Goal: Communication & Community: Answer question/provide support

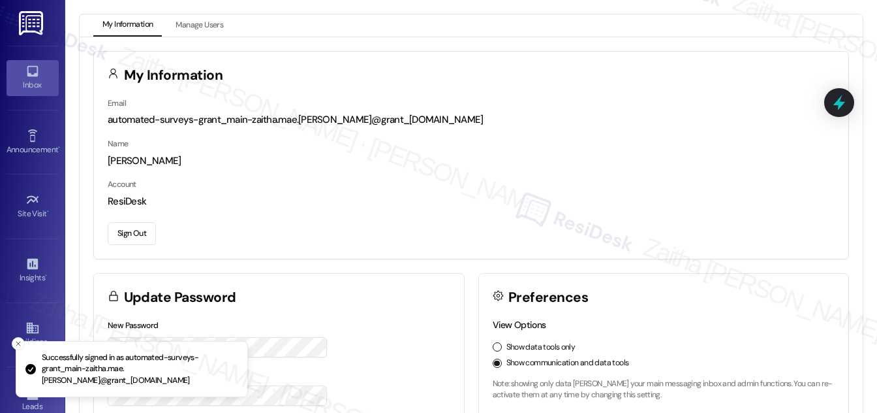
click at [37, 80] on div "Inbox" at bounding box center [32, 84] width 65 height 13
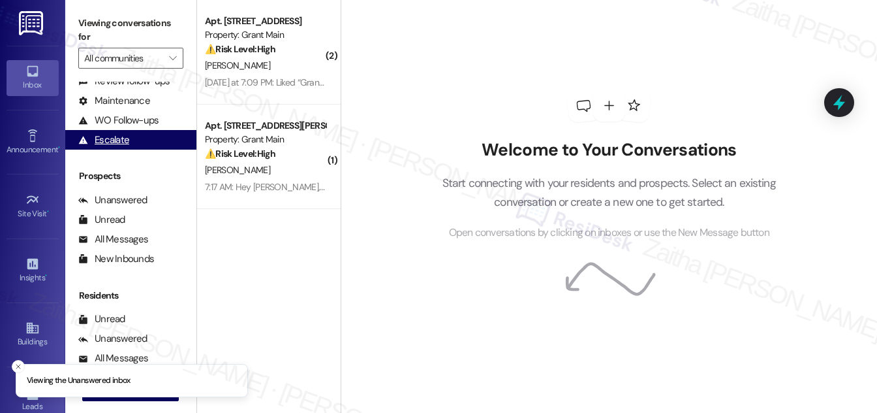
scroll to position [172, 0]
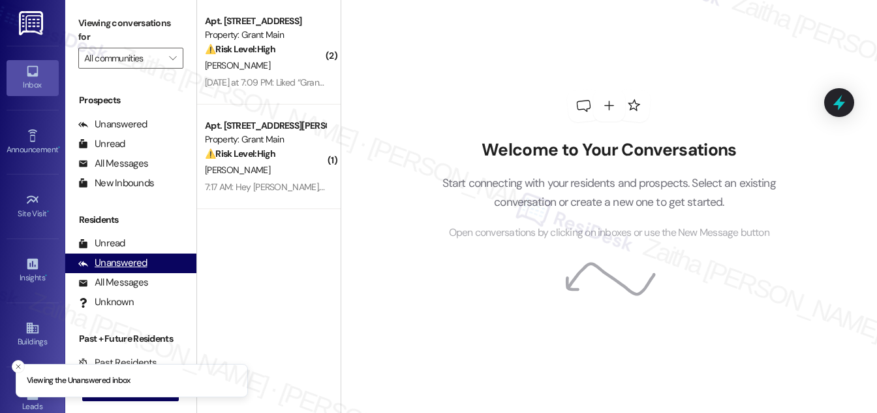
click at [123, 266] on div "Unanswered" at bounding box center [112, 263] width 69 height 14
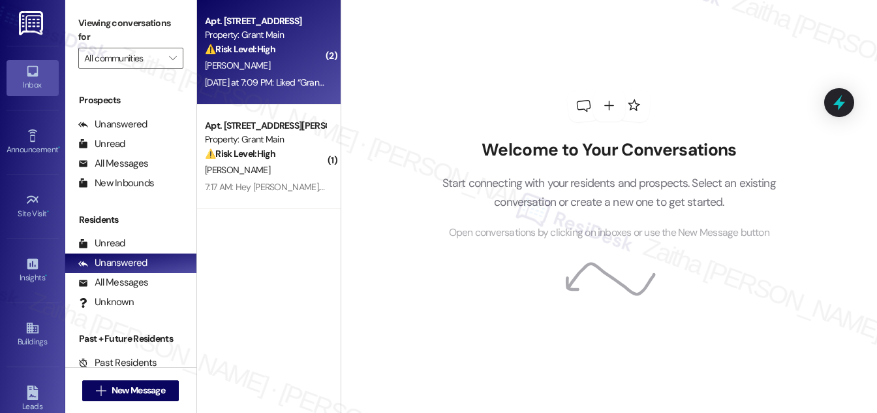
click at [294, 56] on div "Apt. 8624 Trinity St, 8624 Trinity St Property: Grant Main ⚠️ Risk Level: High …" at bounding box center [265, 35] width 123 height 44
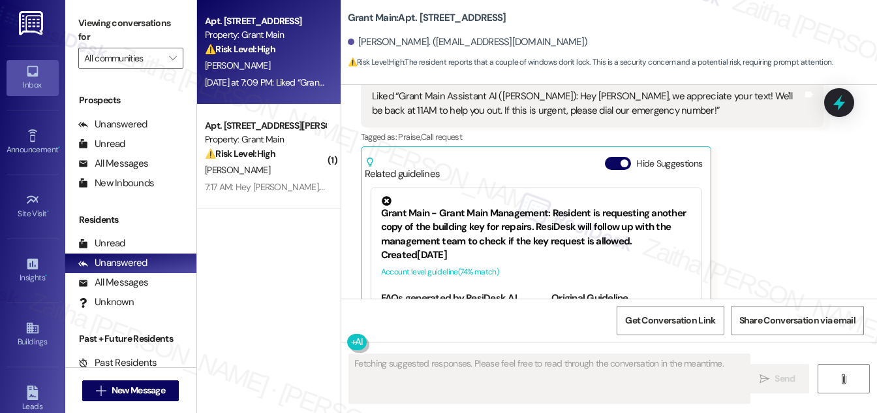
scroll to position [1094, 0]
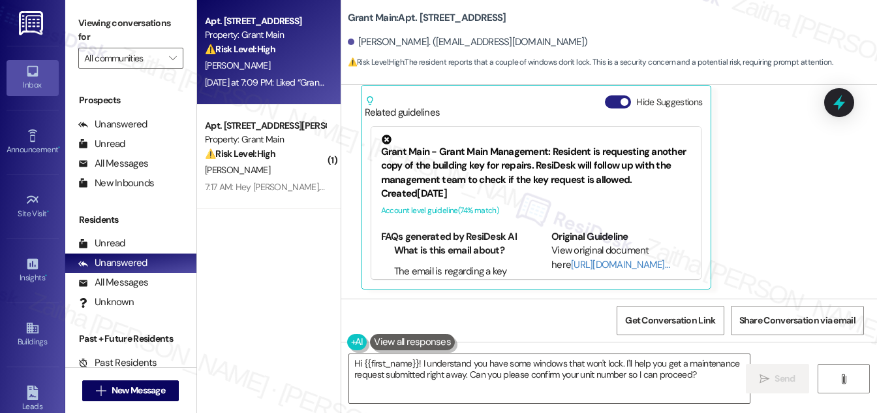
click at [610, 101] on button "Hide Suggestions" at bounding box center [618, 101] width 26 height 13
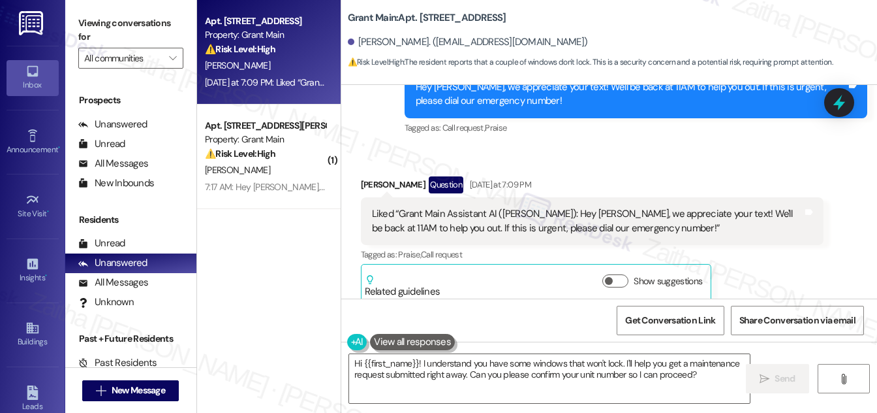
scroll to position [930, 0]
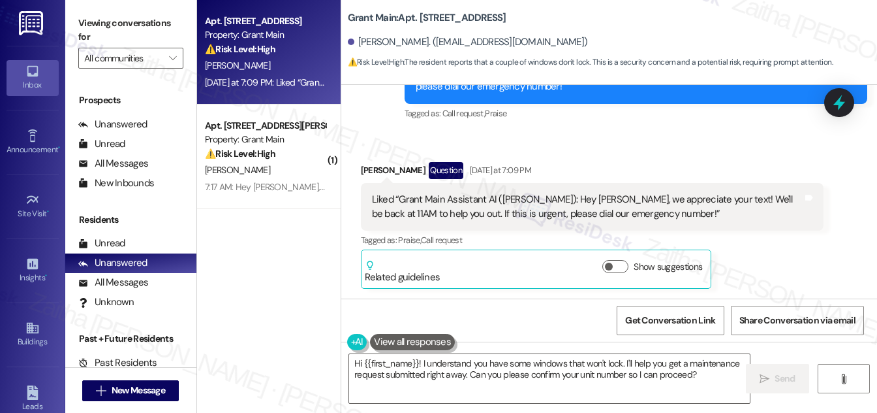
click at [620, 131] on div "Sent via SMS ResiDesk After Hours Assistant Yesterday at 7:09 PM Hey Joselyn, w…" at bounding box center [636, 80] width 482 height 104
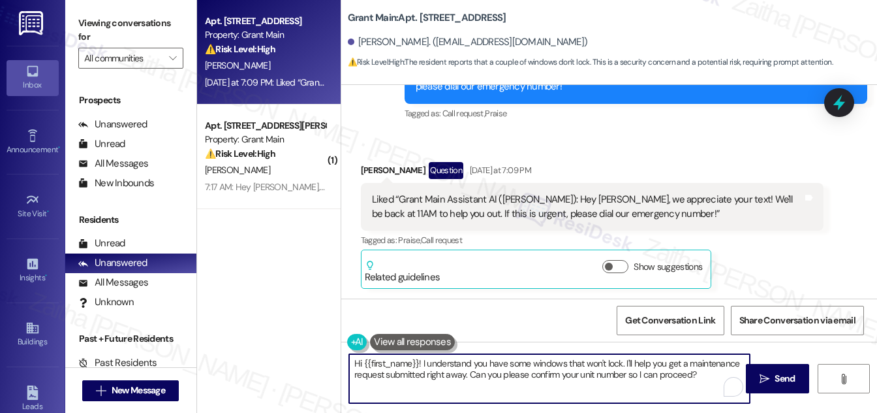
drag, startPoint x: 426, startPoint y: 372, endPoint x: 700, endPoint y: 381, distance: 273.7
click at [700, 381] on textarea "Hi {{first_name}}! I understand you have some windows that won't lock. I'll hel…" at bounding box center [549, 378] width 401 height 49
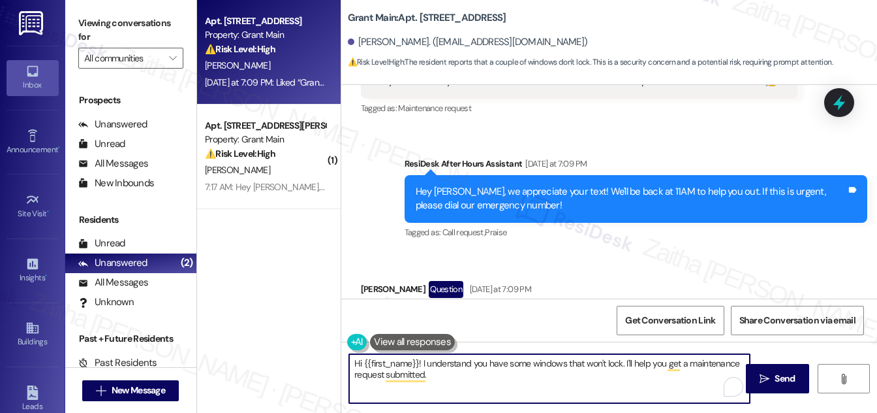
scroll to position [751, 0]
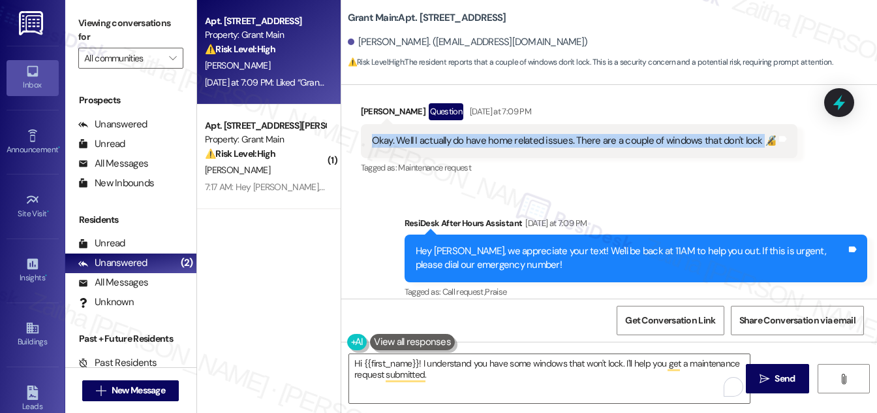
drag, startPoint x: 372, startPoint y: 142, endPoint x: 759, endPoint y: 149, distance: 387.9
click at [759, 149] on div "Okay. Well I actually do have home related issues. There are a couple of window…" at bounding box center [579, 140] width 437 height 33
copy div "Okay. Well I actually do have home related issues. There are a couple of window…"
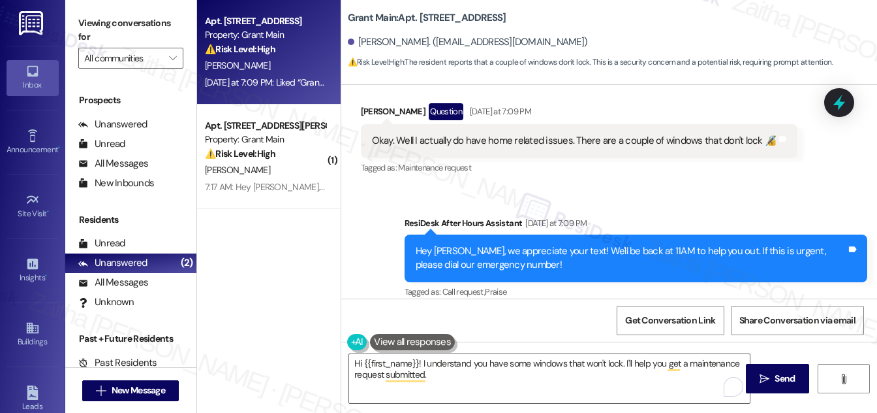
click at [652, 182] on div "Received via SMS Joselyn Ellington Question Yesterday at 7:09 PM Okay. Well I a…" at bounding box center [579, 139] width 457 height 93
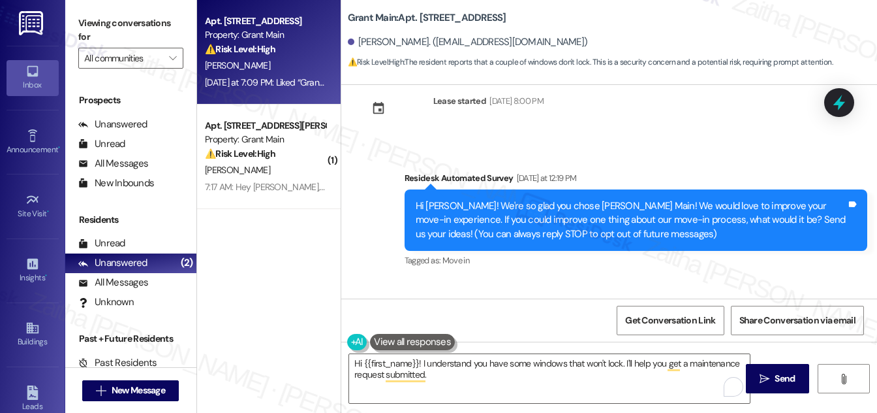
scroll to position [0, 0]
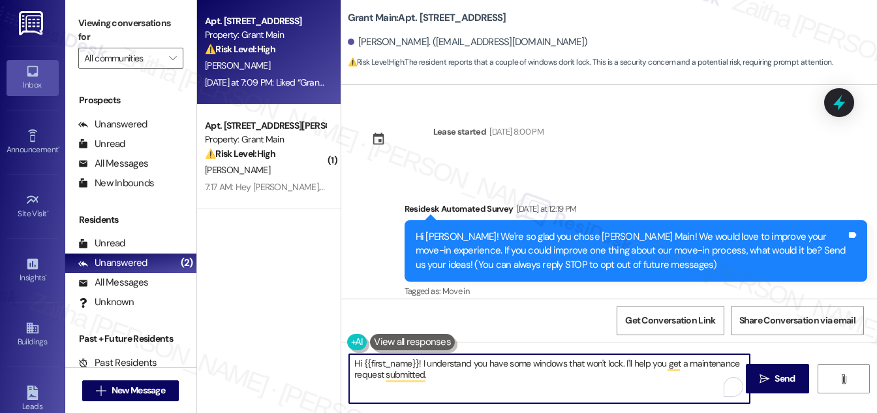
click at [463, 373] on textarea "Hi {{first_name}}! I understand you have some windows that won't lock. I'll hel…" at bounding box center [549, 378] width 401 height 49
paste textarea "Is the locking mechanism broken, missing, or just hard to engage?"
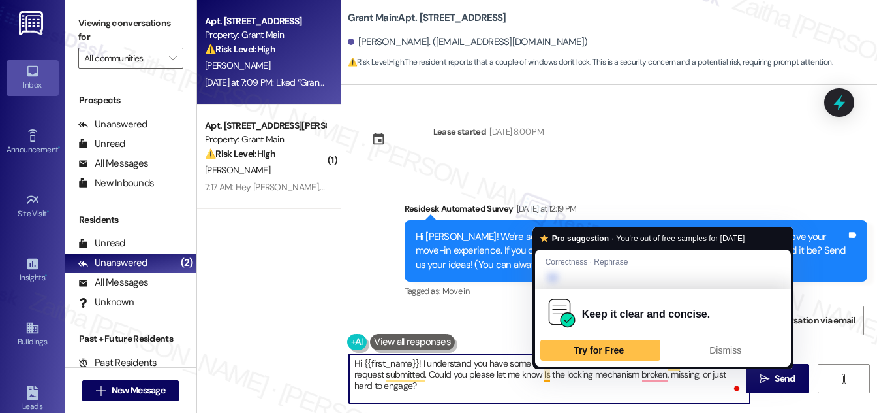
click at [545, 372] on textarea "Hi {{first_name}}! I understand you have some windows that won't lock. I'll hel…" at bounding box center [549, 378] width 401 height 49
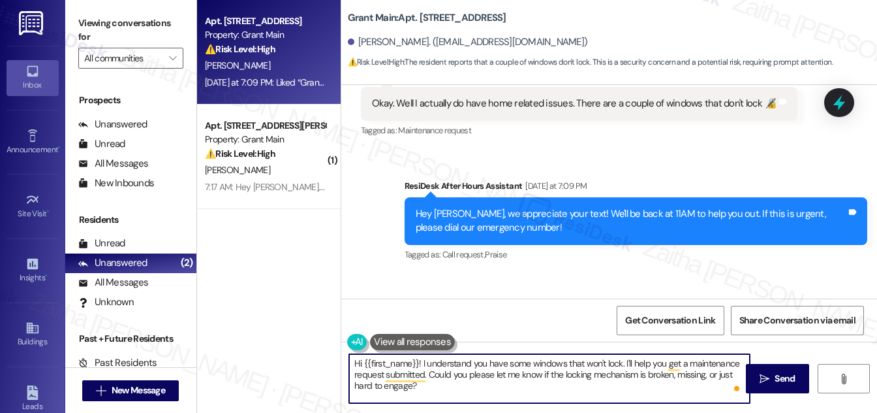
scroll to position [751, 0]
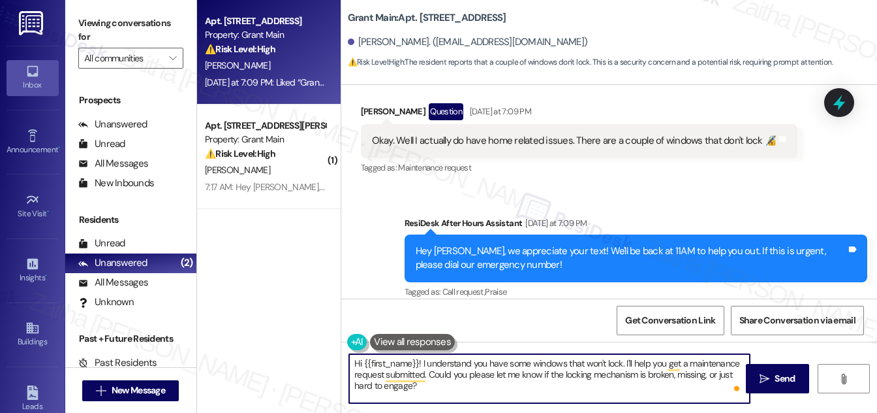
click at [456, 390] on textarea "Hi {{first_name}}! I understand you have some windows that won't lock. I'll hel…" at bounding box center [549, 378] width 401 height 49
drag, startPoint x: 624, startPoint y: 360, endPoint x: 428, endPoint y: 377, distance: 196.7
click at [428, 377] on textarea "Hi {{first_name}}! I understand you have some windows that won't lock. I'll hel…" at bounding box center [549, 378] width 401 height 49
click at [418, 362] on textarea "Hi {{first_name}}! I understand you have some windows that won't lock. To assis…" at bounding box center [549, 378] width 401 height 49
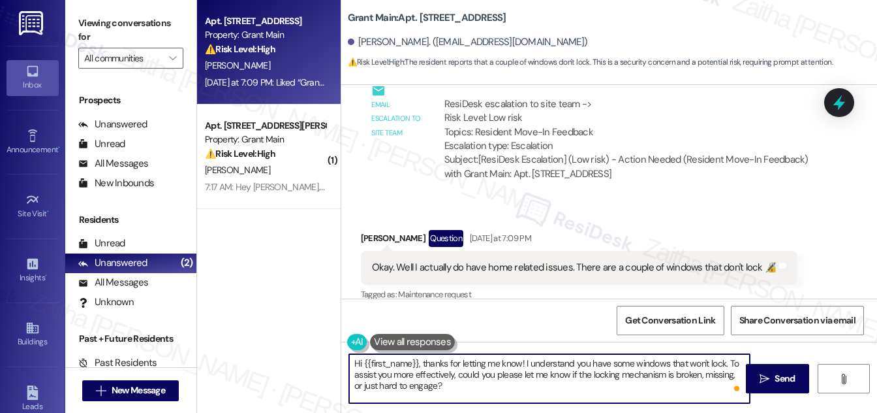
scroll to position [633, 0]
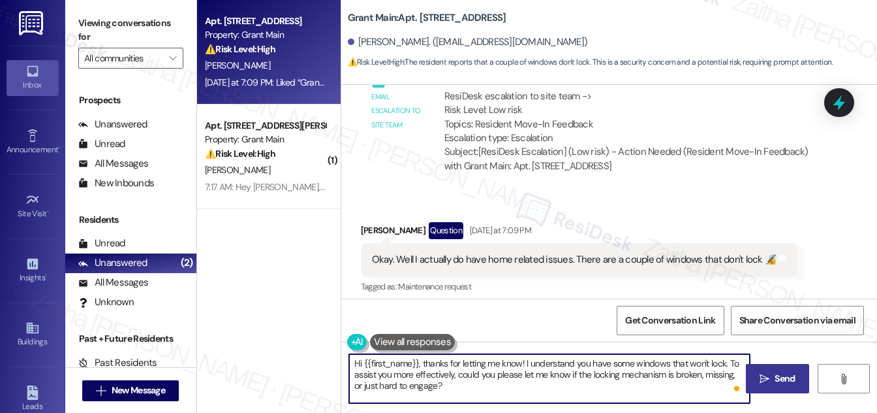
type textarea "Hi {{first_name}}, thanks for letting me know! I understand you have some windo…"
click at [769, 377] on span " Send" at bounding box center [777, 379] width 41 height 14
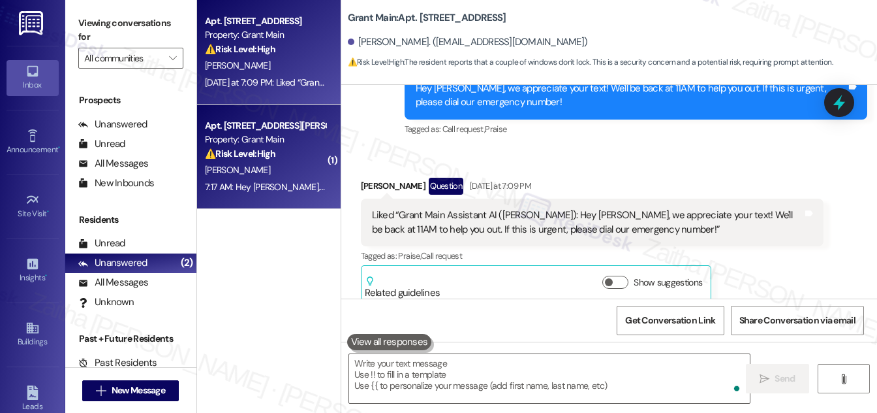
scroll to position [929, 0]
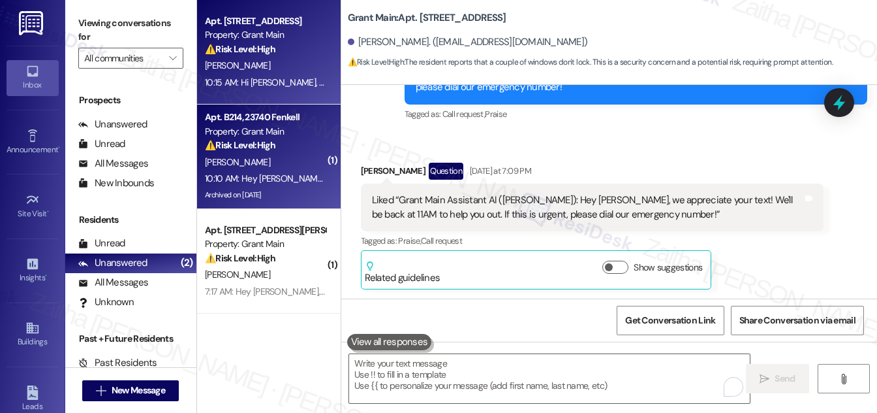
click at [295, 144] on div "⚠️ Risk Level: High The message is a demand for possession notice due to unpaid…" at bounding box center [265, 145] width 121 height 14
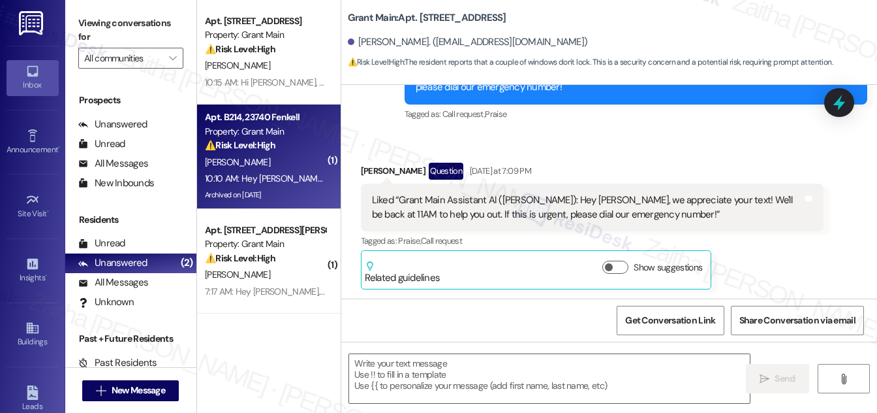
type textarea "Fetching suggested responses. Please feel free to read through the conversation…"
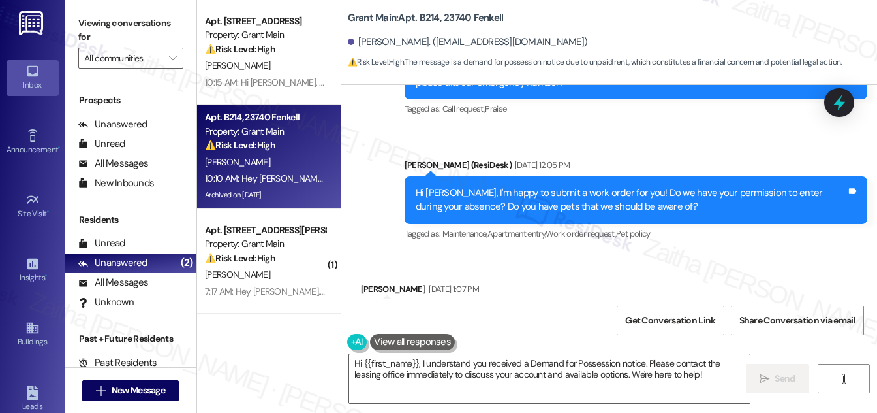
scroll to position [62831, 0]
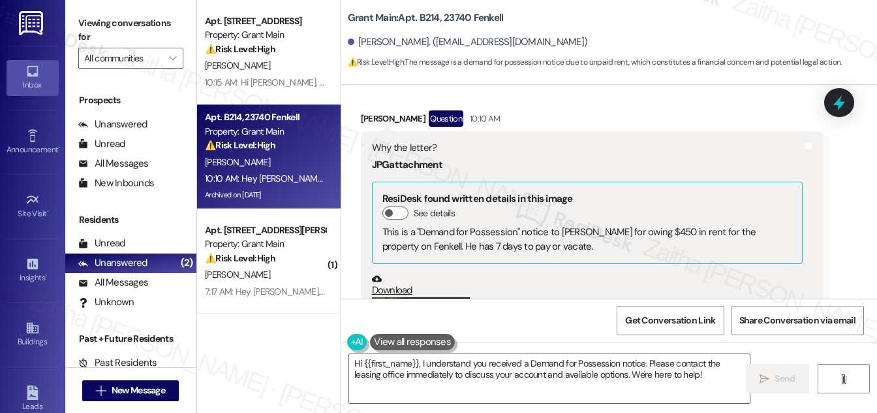
scroll to position [63500, 0]
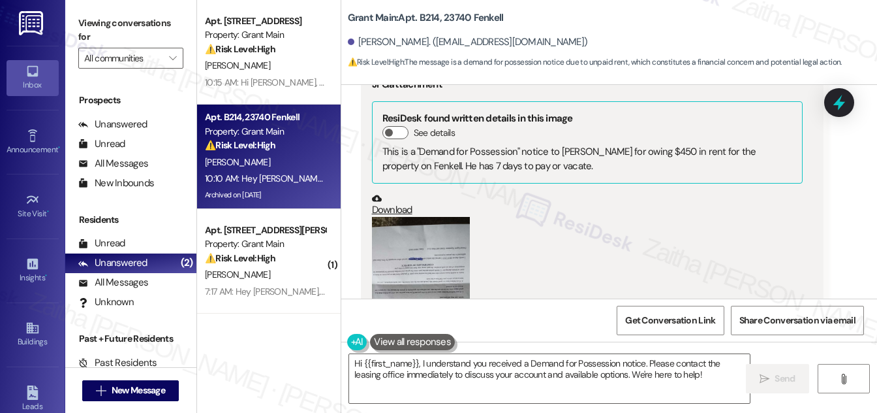
click at [770, 142] on div "Keith Haddon Question 10:10 AM Why the letter? JPG attachment ResiDesk found wr…" at bounding box center [592, 336] width 463 height 612
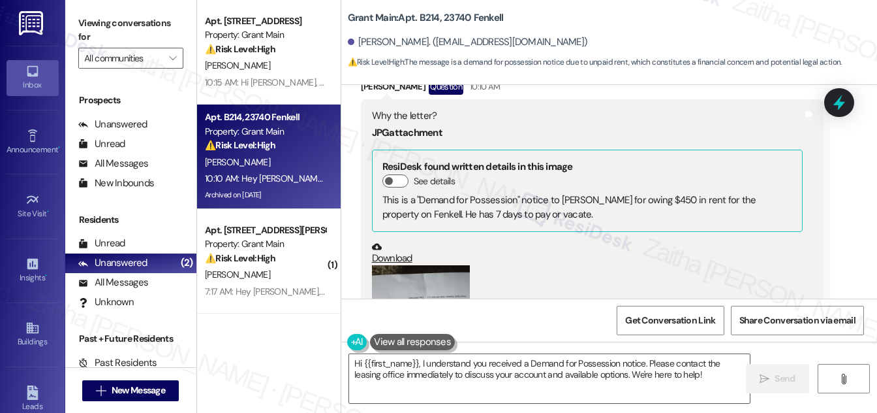
scroll to position [63472, 0]
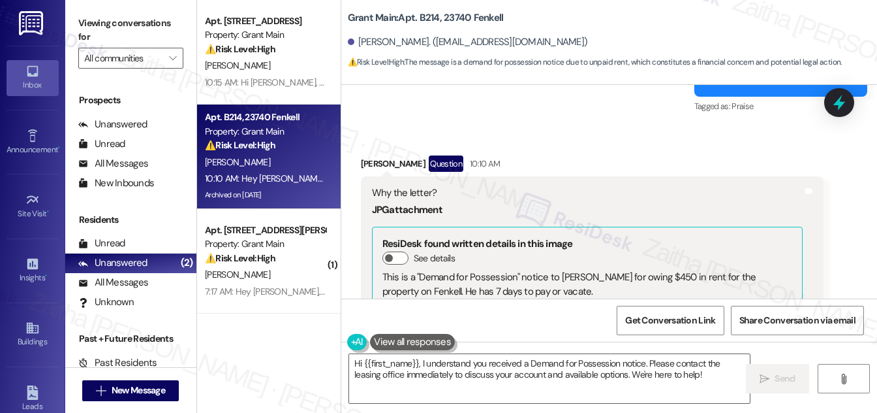
scroll to position [63412, 0]
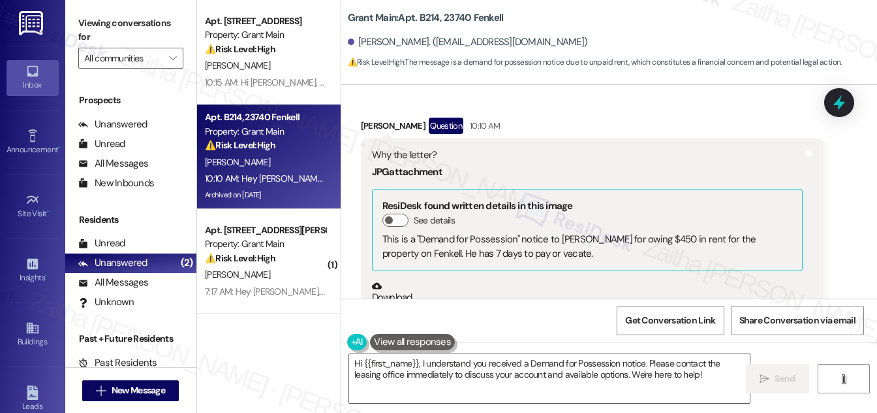
click at [394, 304] on button "Zoom image" at bounding box center [421, 391] width 98 height 174
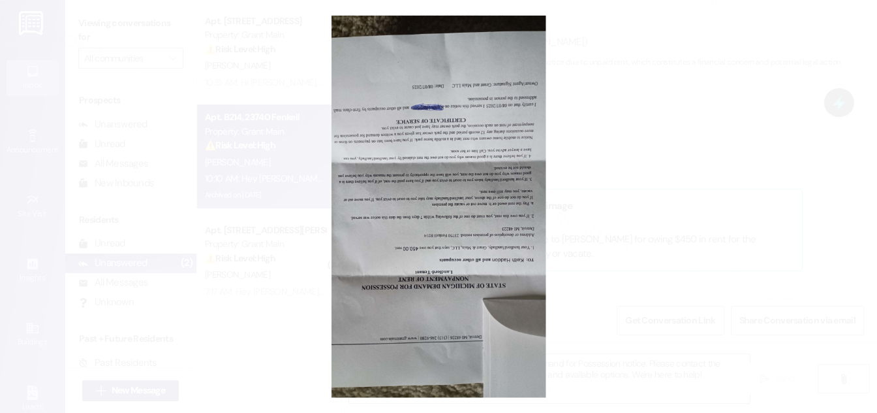
click at [682, 208] on button "Unzoom image" at bounding box center [438, 206] width 877 height 413
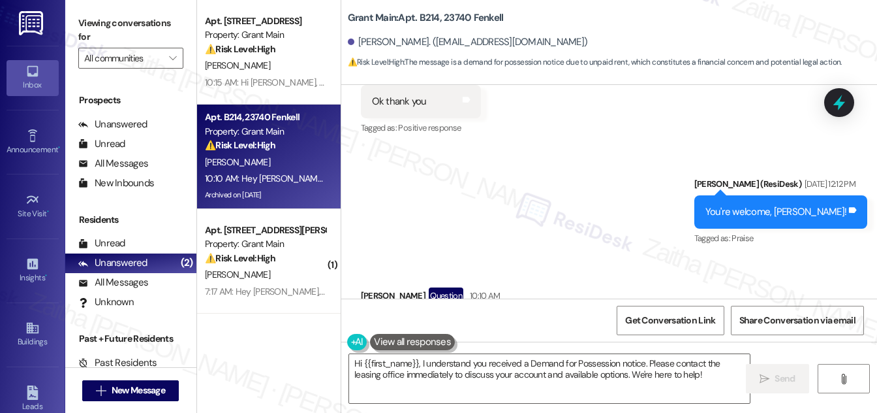
scroll to position [63234, 0]
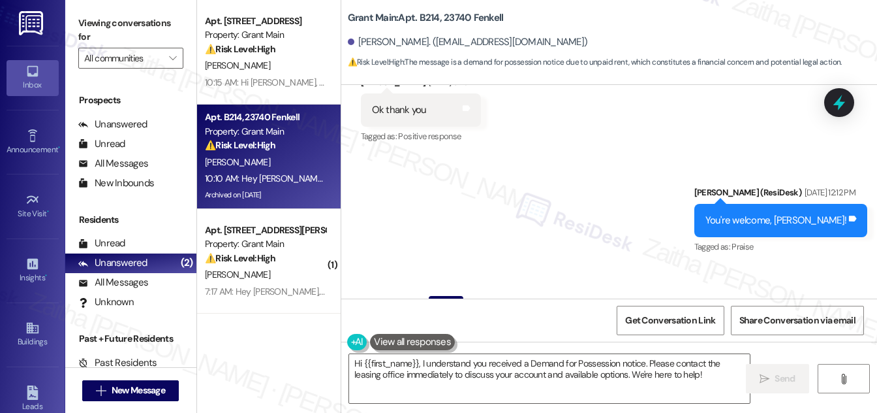
click at [398, 392] on button "See details" at bounding box center [396, 398] width 26 height 13
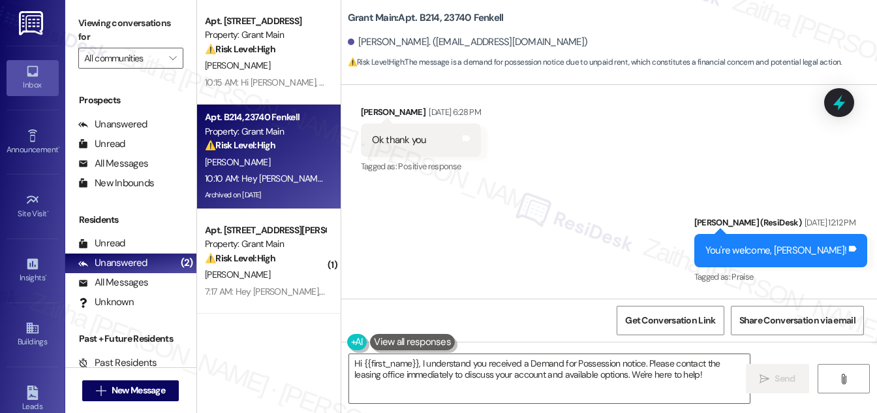
scroll to position [63175, 0]
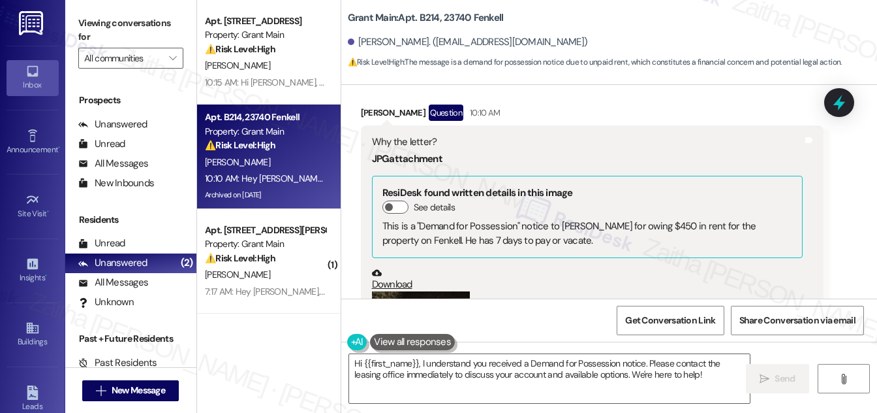
scroll to position [63604, 0]
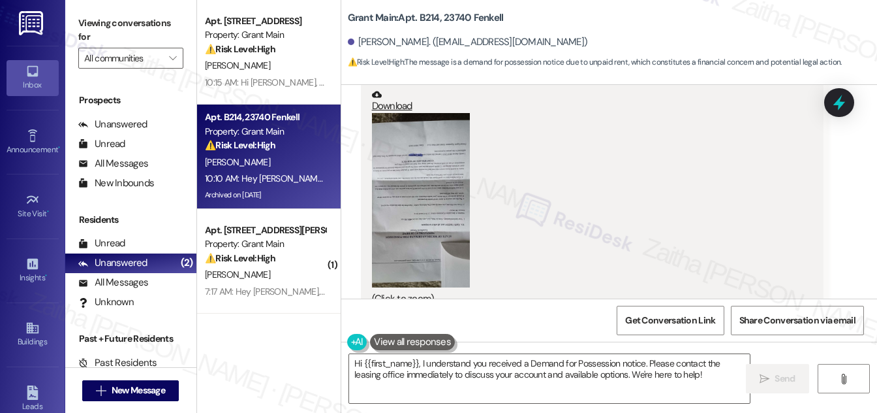
click at [405, 347] on button at bounding box center [412, 342] width 85 height 16
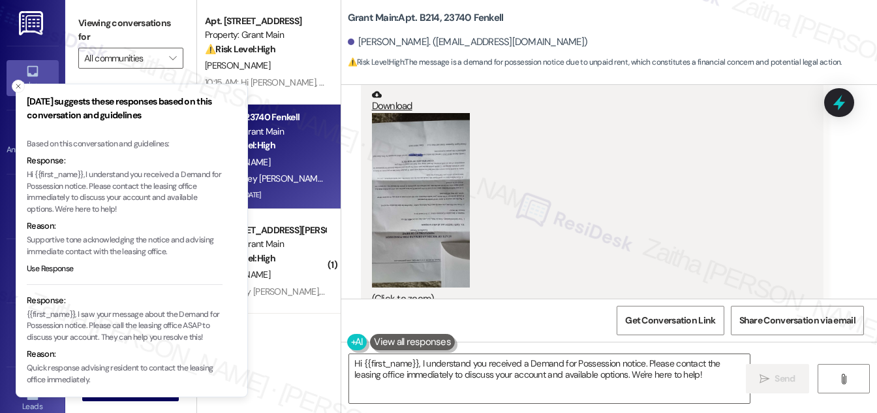
scroll to position [59, 0]
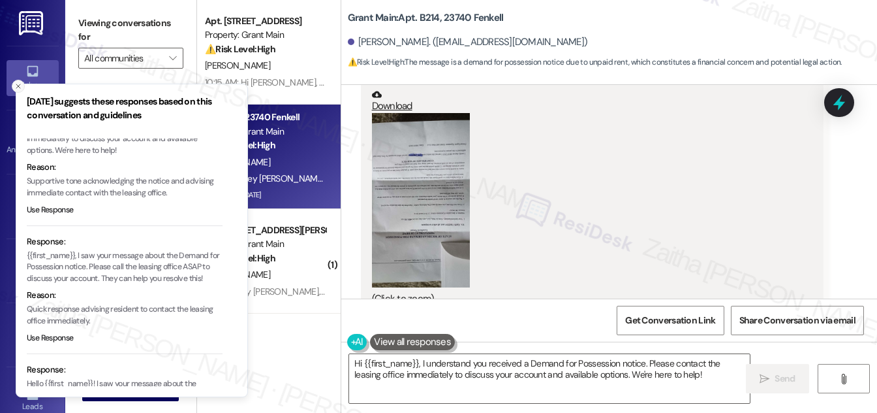
click at [21, 88] on icon "Close toast" at bounding box center [18, 86] width 8 height 8
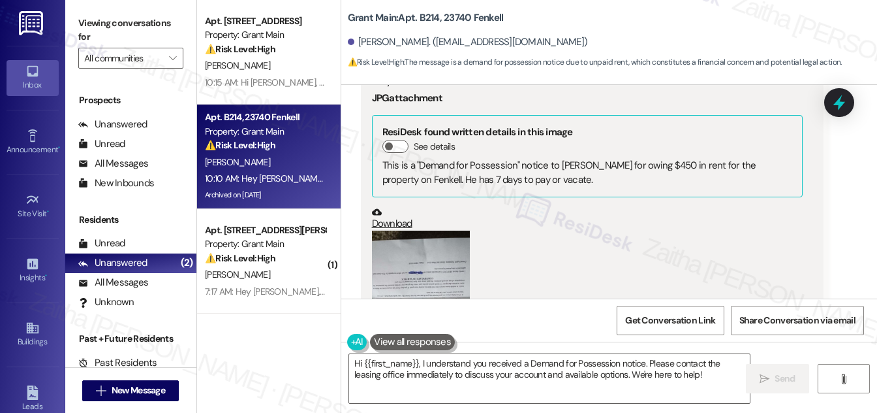
scroll to position [63485, 0]
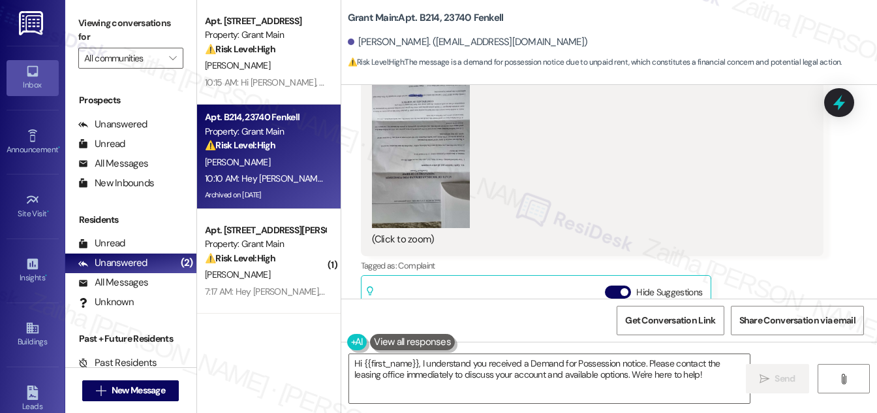
scroll to position [63544, 0]
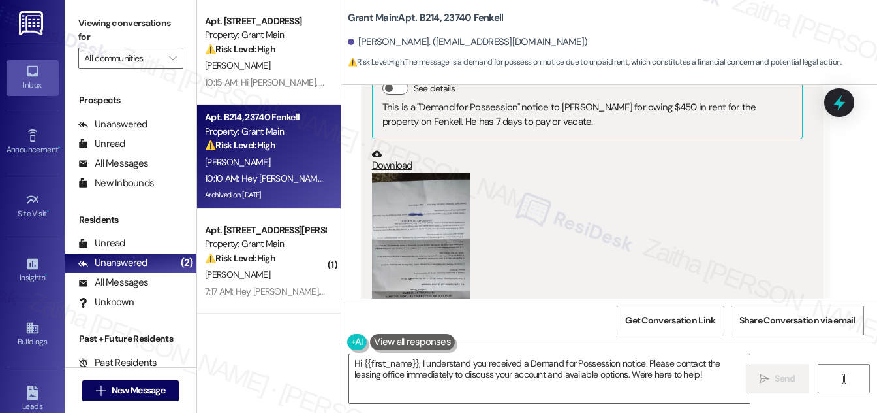
click at [607, 404] on button "Hide Suggestions" at bounding box center [618, 410] width 26 height 13
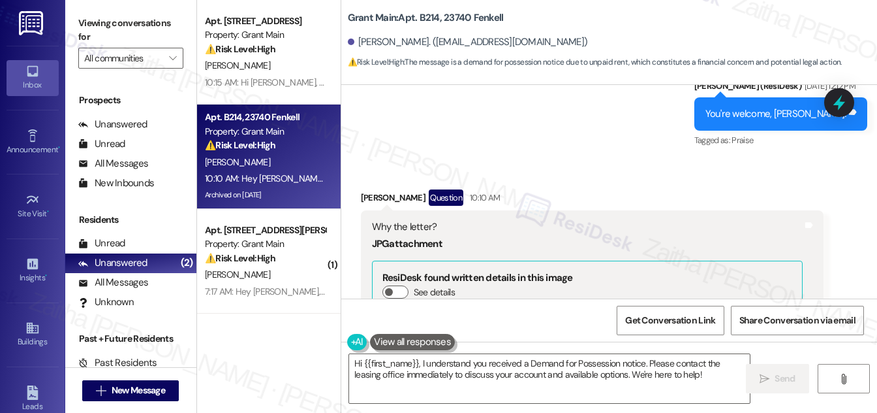
scroll to position [63307, 0]
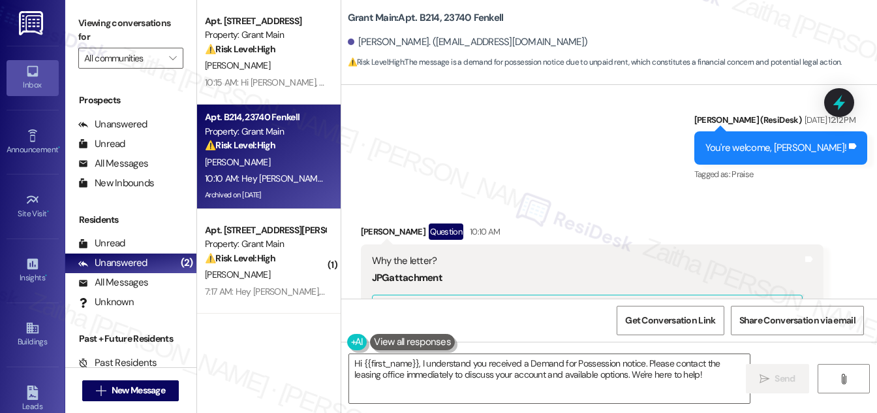
click at [398, 319] on button "See details" at bounding box center [396, 325] width 26 height 13
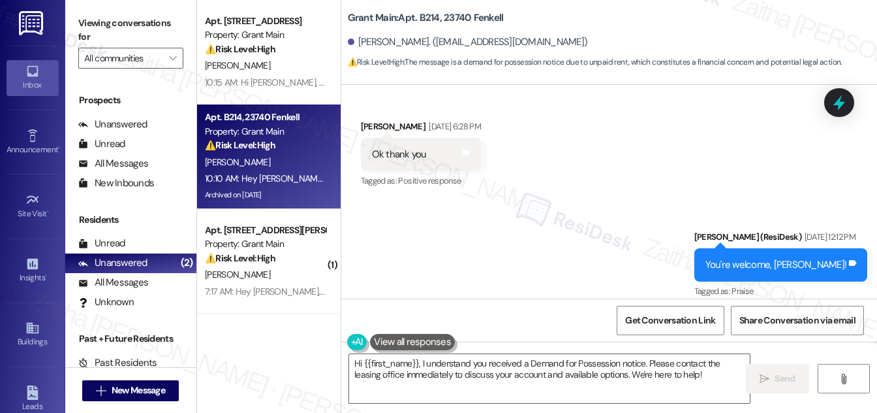
scroll to position [63188, 0]
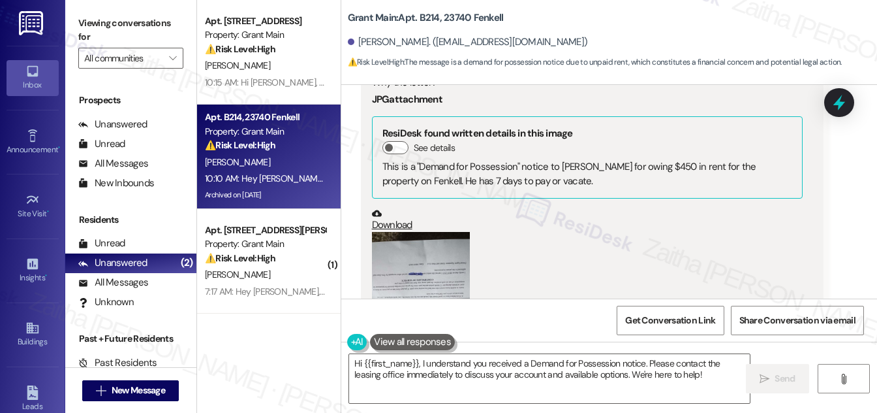
scroll to position [63604, 0]
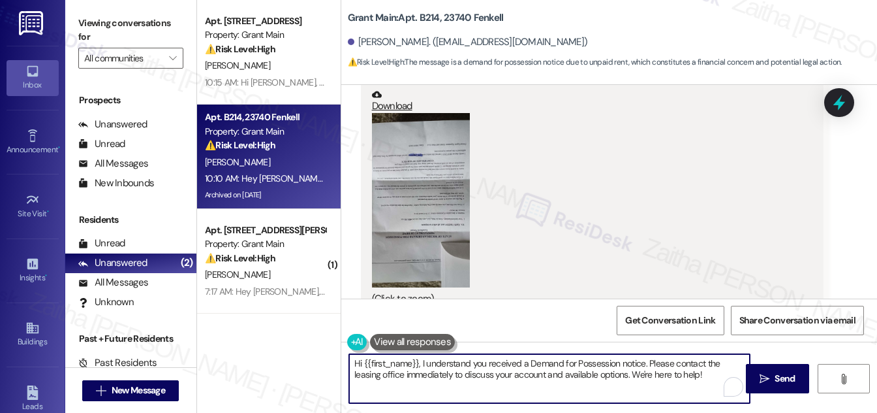
drag, startPoint x: 647, startPoint y: 358, endPoint x: 701, endPoint y: 369, distance: 55.2
click at [701, 369] on textarea "Hi {{first_name}}, I understand you received a Demand for Possession notice. Pl…" at bounding box center [549, 378] width 401 height 49
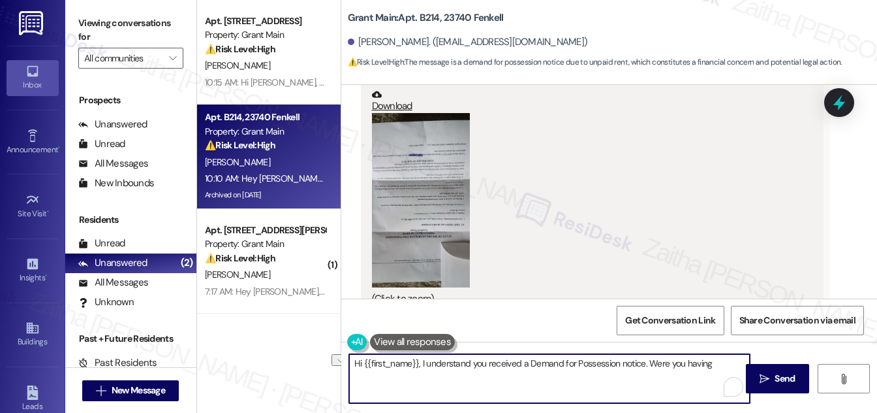
drag, startPoint x: 651, startPoint y: 360, endPoint x: 711, endPoint y: 353, distance: 60.5
click at [711, 353] on div "Hi {{first_name}}, I understand you received a Demand for Possession notice. We…" at bounding box center [609, 390] width 536 height 98
paste textarea "Could you share a bit more about your situation?"
paste textarea "Have you made any recent payments or partial payments toward this balance?"
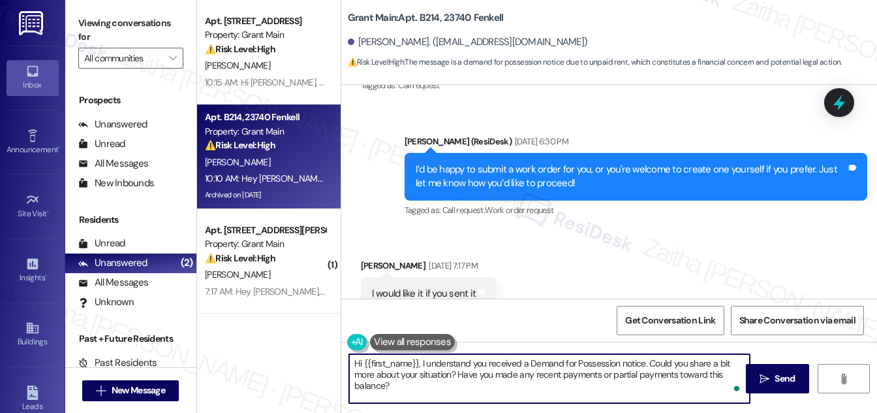
scroll to position [62298, 0]
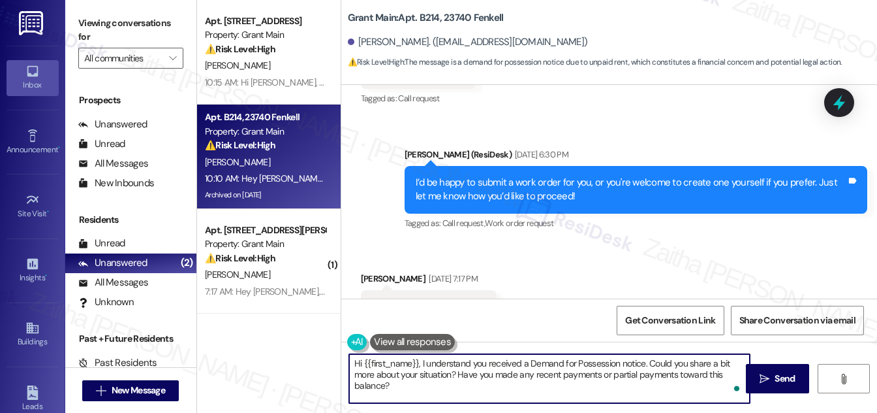
type textarea "Hi {{first_name}}, I understand you received a Demand for Possession notice. Co…"
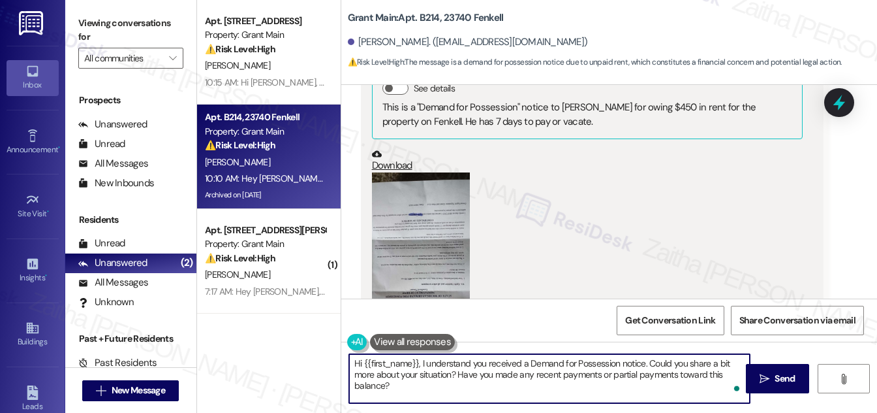
scroll to position [63485, 0]
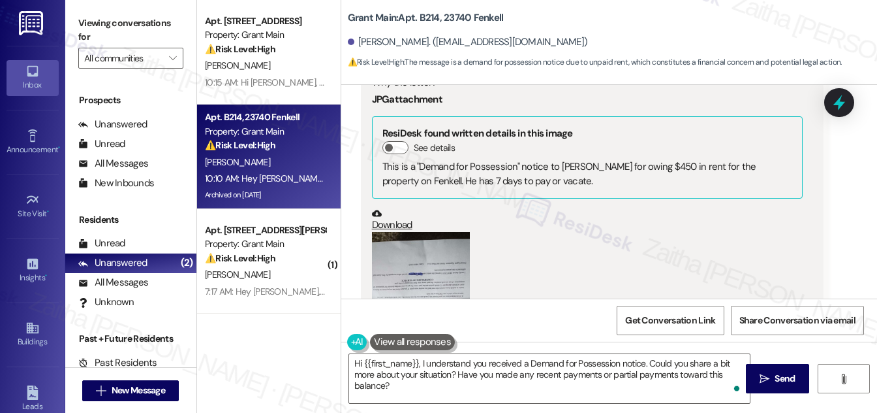
click at [435, 232] on button "Zoom image" at bounding box center [421, 319] width 98 height 174
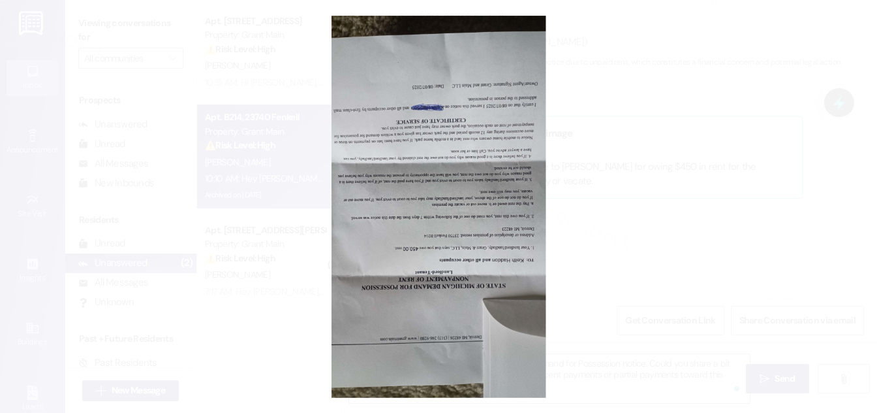
click at [648, 217] on button "Unzoom image" at bounding box center [438, 206] width 877 height 413
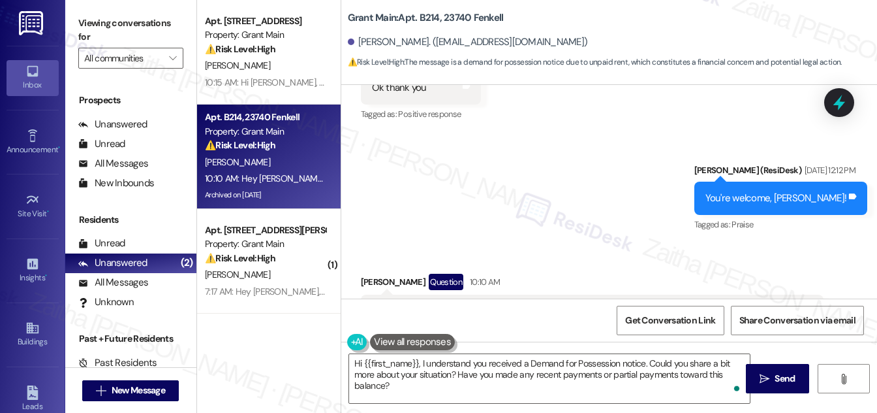
scroll to position [63248, 0]
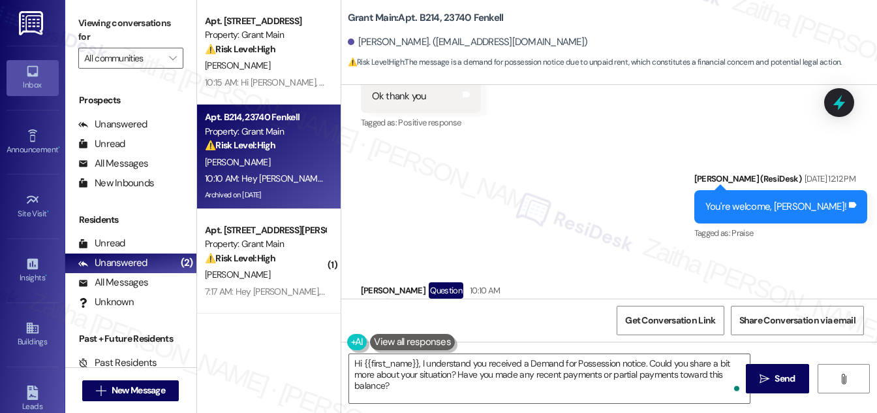
click at [400, 378] on button "See details" at bounding box center [396, 384] width 26 height 13
click at [387, 378] on button "Hide details" at bounding box center [396, 384] width 26 height 13
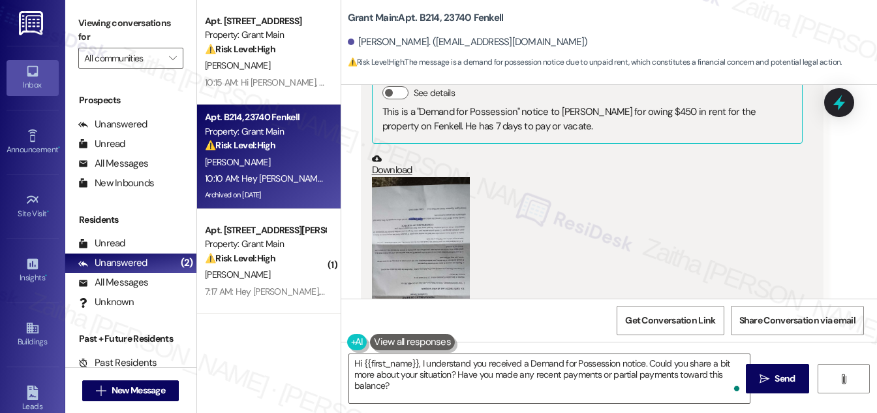
scroll to position [63604, 0]
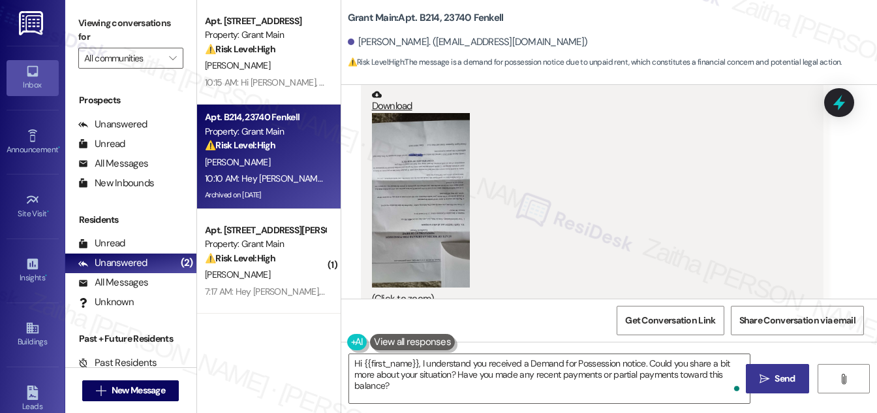
click at [784, 375] on span "Send" at bounding box center [785, 379] width 20 height 14
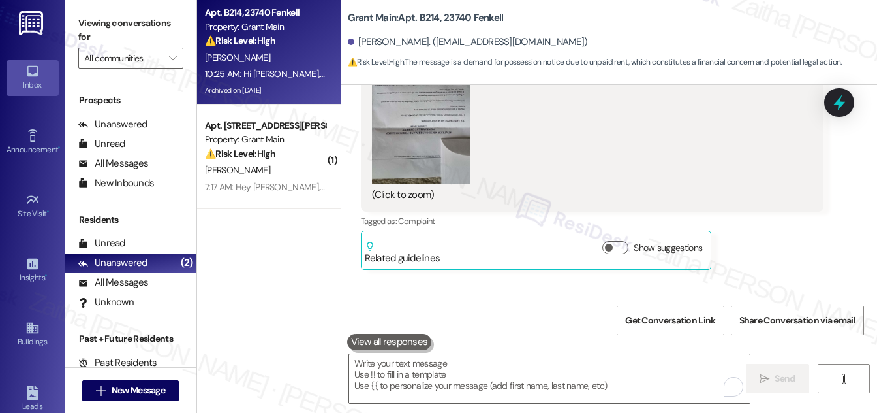
scroll to position [63709, 0]
drag, startPoint x: 289, startPoint y: 161, endPoint x: 540, endPoint y: 169, distance: 250.9
click at [291, 161] on div "Apt. 18330 Kelly,, 18330-18332 Kelly Rd Property: Grant Main ⚠️ Risk Level: Hig…" at bounding box center [265, 140] width 123 height 44
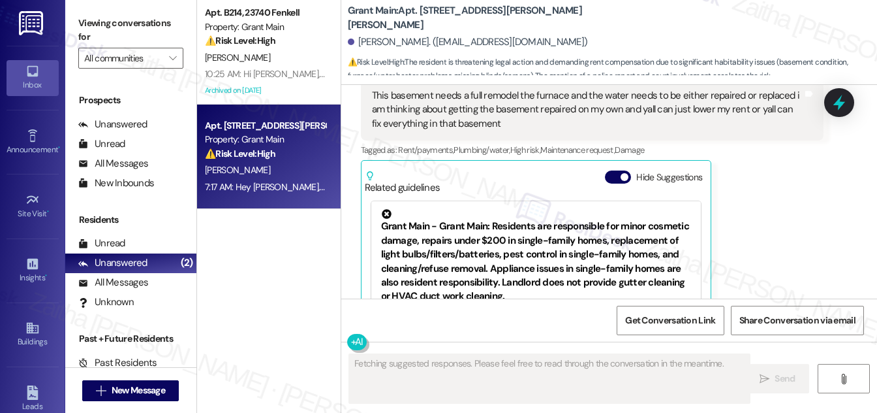
scroll to position [2009, 0]
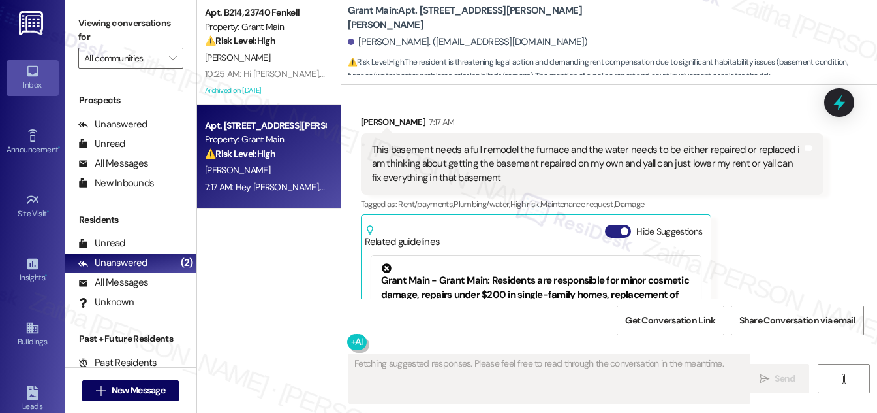
click at [610, 225] on button "Hide Suggestions" at bounding box center [618, 231] width 26 height 13
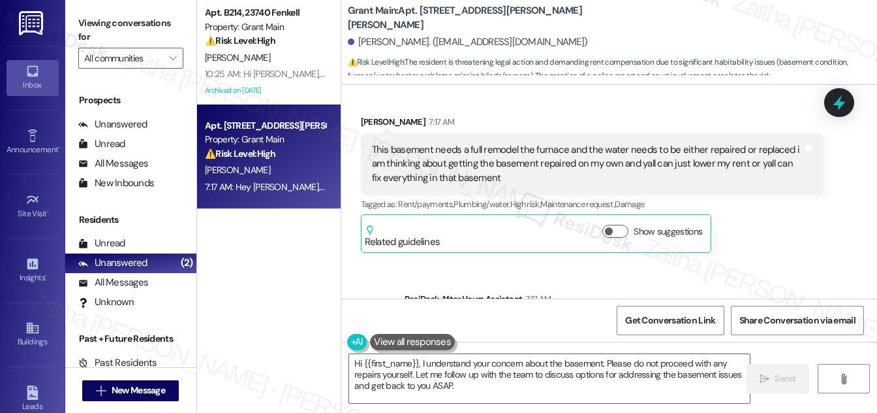
scroll to position [2081, 0]
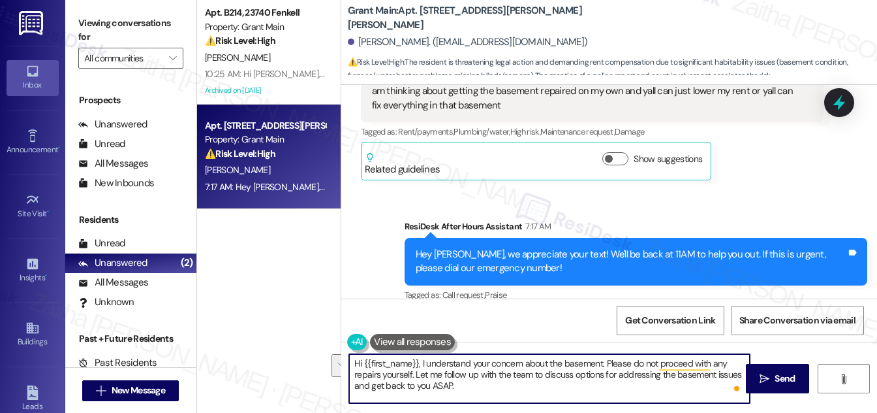
drag, startPoint x: 604, startPoint y: 362, endPoint x: 411, endPoint y: 372, distance: 192.9
click at [411, 372] on textarea "Hi {{first_name}}, I understand your concern about the basement. Please do not …" at bounding box center [549, 378] width 401 height 49
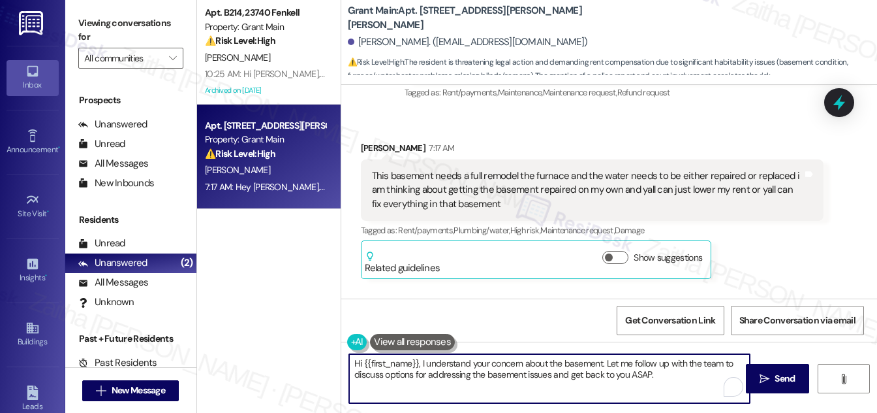
scroll to position [1963, 0]
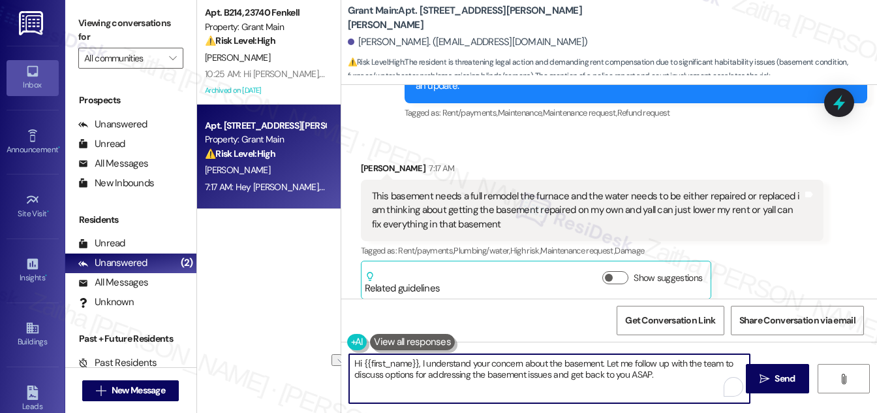
drag, startPoint x: 550, startPoint y: 375, endPoint x: 679, endPoint y: 369, distance: 129.4
click at [679, 369] on textarea "Hi {{first_name}}, I understand your concern about the basement. Let me follow …" at bounding box center [549, 378] width 401 height 49
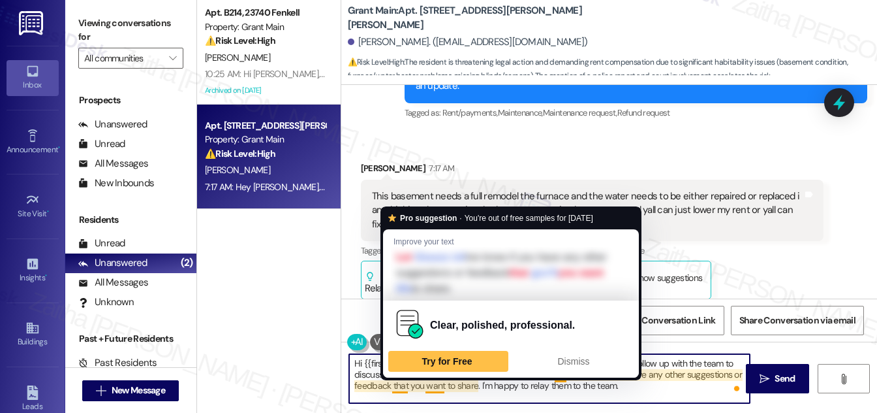
click at [394, 387] on textarea "Hi {{first_name}}, I understand your concern about the basement. Let me follow …" at bounding box center [549, 378] width 401 height 49
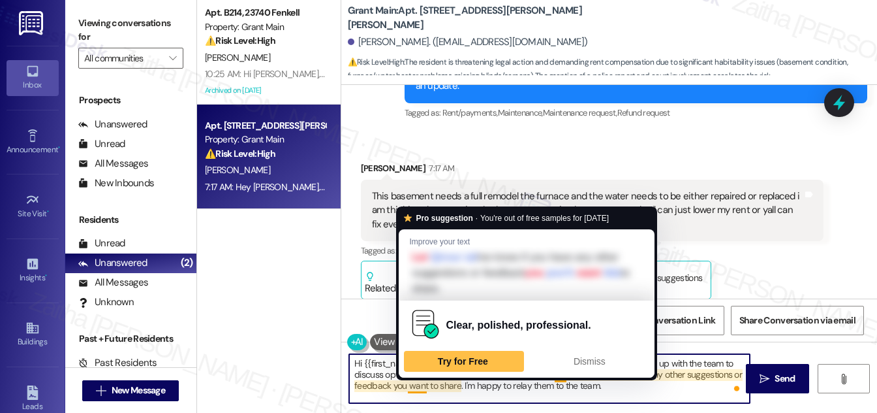
click at [414, 384] on textarea "Hi {{first_name}}, I understand your concern about the basement. Let me follow …" at bounding box center [549, 378] width 401 height 49
click at [414, 383] on textarea "Hi {{first_name}}, I understand your concern about the basement. Let me follow …" at bounding box center [549, 378] width 401 height 49
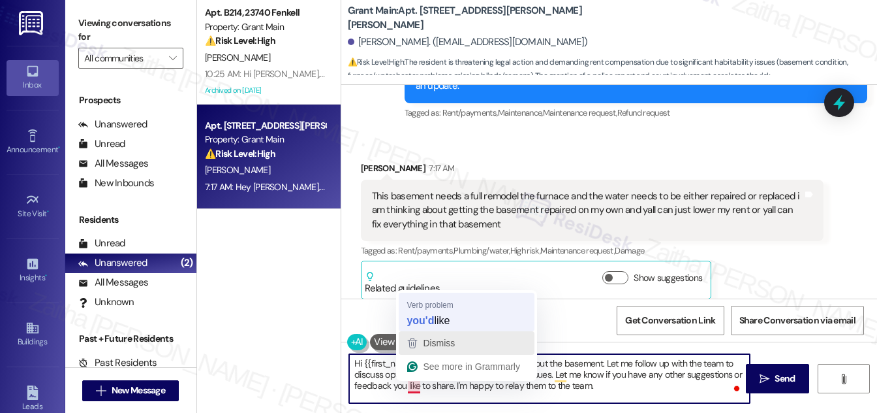
type textarea "Hi {{first_name}}, I understand your concern about the basement. Let me follow …"
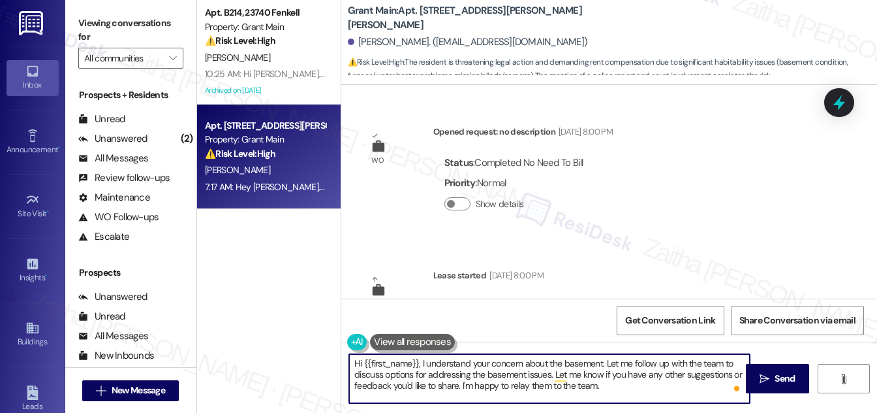
scroll to position [1963, 0]
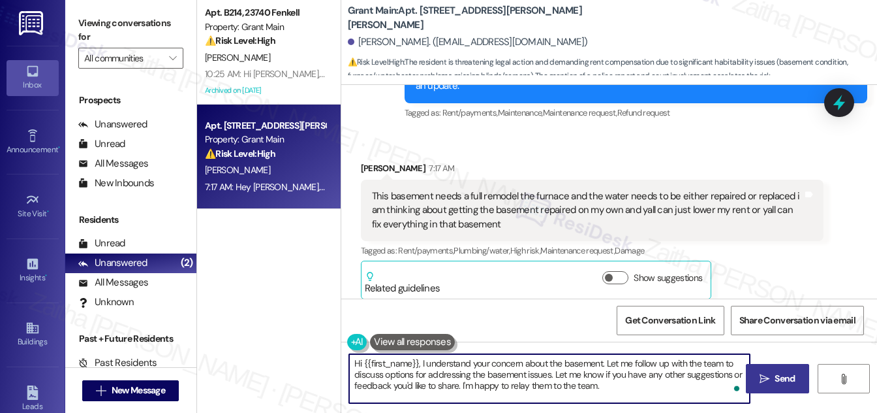
type textarea "Hi {{first_name}}, I understand your concern about the basement. Let me follow …"
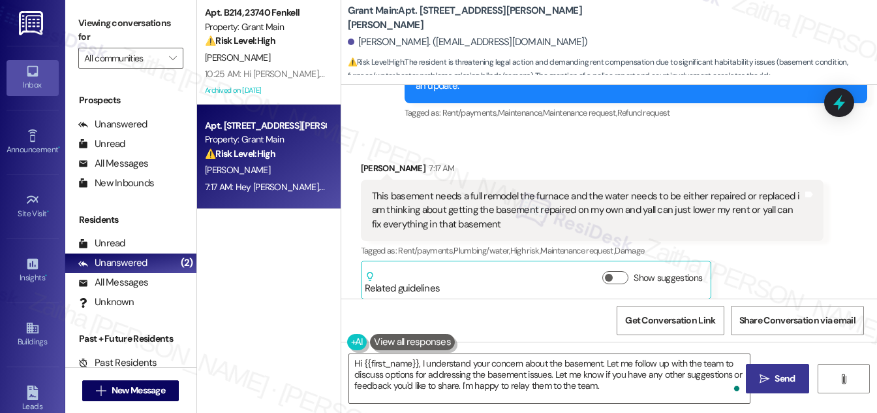
click at [779, 378] on span "Send" at bounding box center [785, 379] width 20 height 14
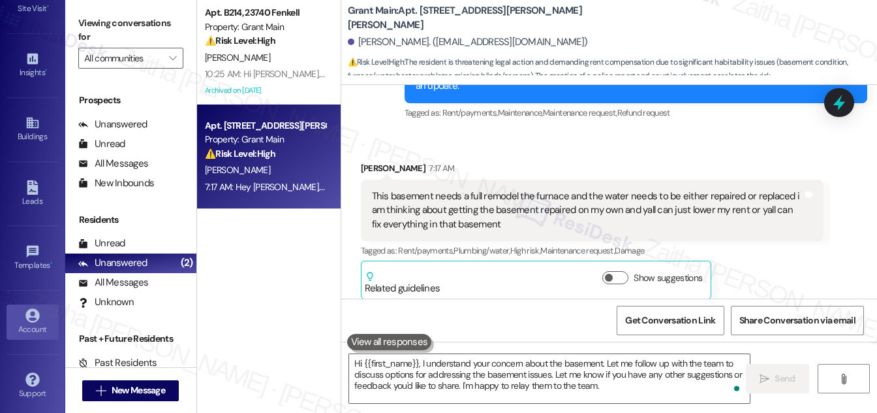
scroll to position [1957, 0]
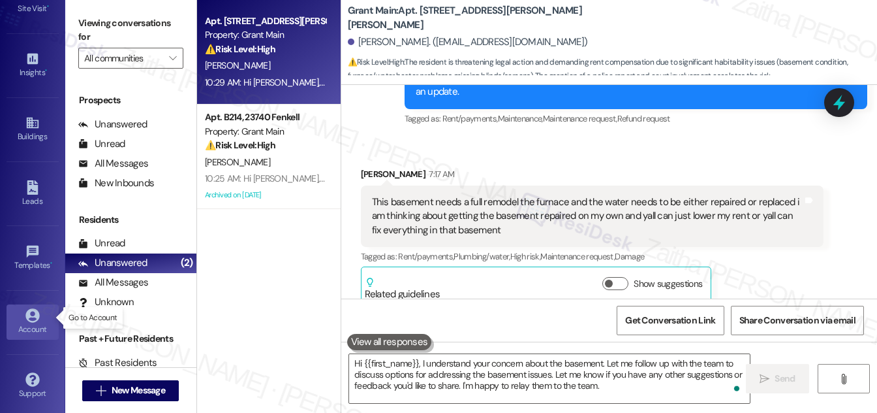
click at [29, 323] on div "Account" at bounding box center [32, 329] width 65 height 13
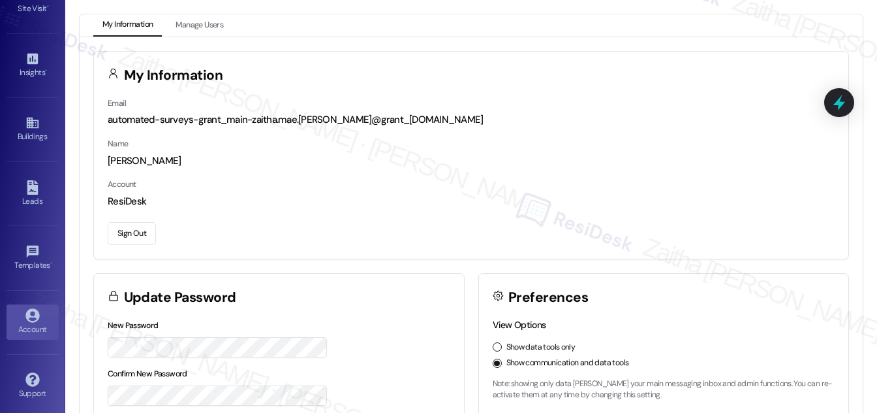
click at [138, 232] on button "Sign Out" at bounding box center [132, 233] width 48 height 23
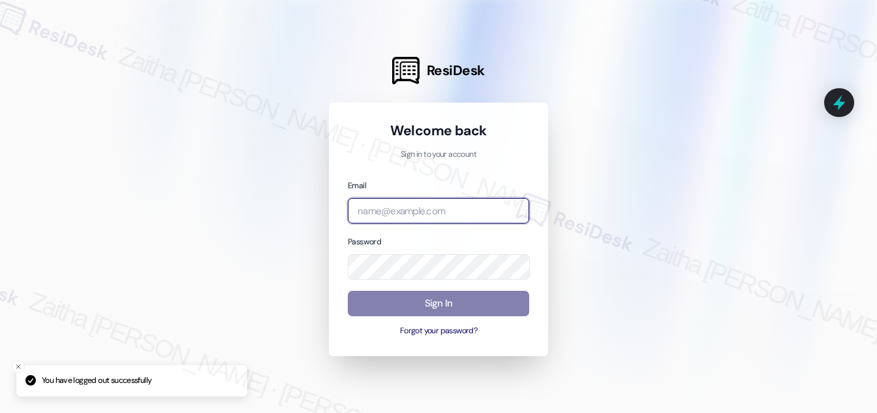
click at [401, 213] on input "email" at bounding box center [439, 210] width 182 height 25
type input "automated-surveys-meridian_management-zaitha.mae.[PERSON_NAME]@meridian_[DOMAIN…"
